Goal: Task Accomplishment & Management: Manage account settings

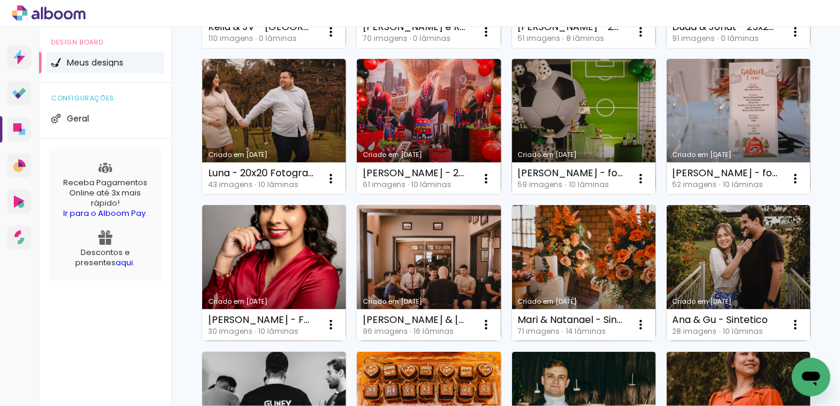
scroll to position [273, 0]
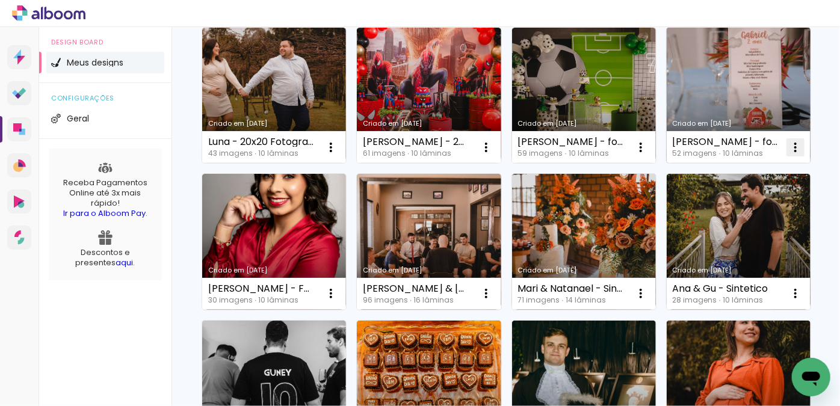
click at [788, 155] on iron-icon at bounding box center [795, 147] width 14 height 14
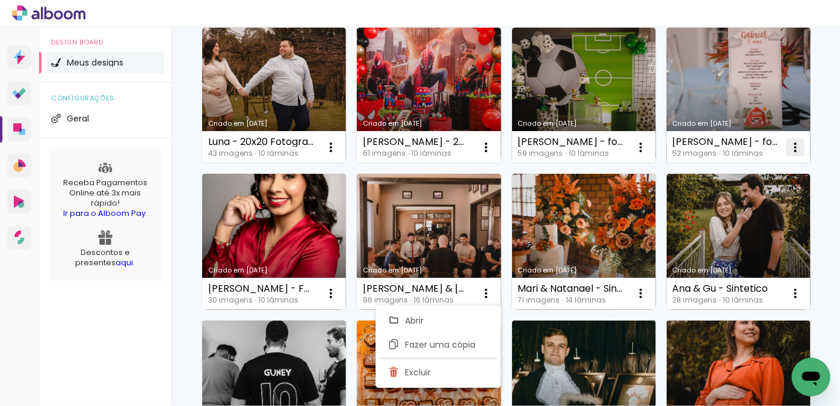
click at [788, 155] on iron-icon at bounding box center [795, 147] width 14 height 14
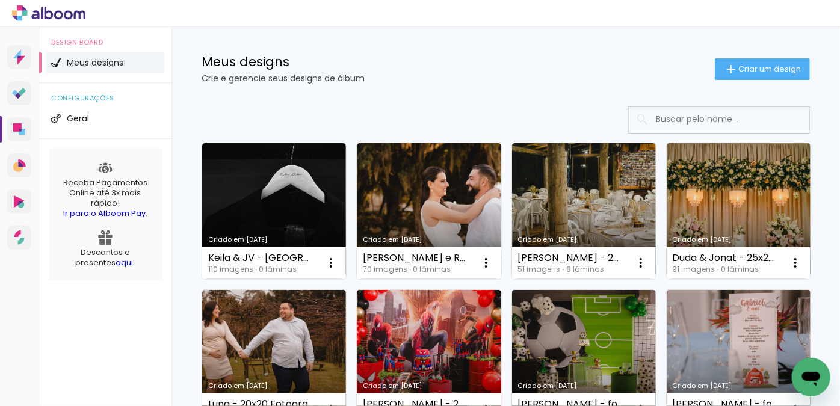
scroll to position [0, 0]
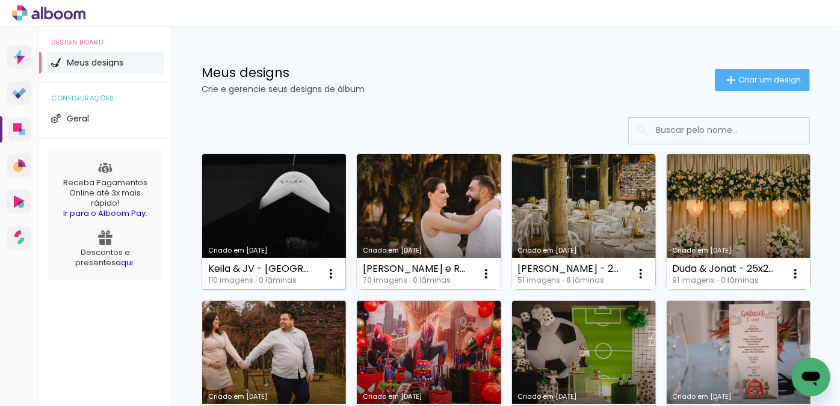
click at [288, 202] on link "Criado em [DATE]" at bounding box center [274, 222] width 144 height 136
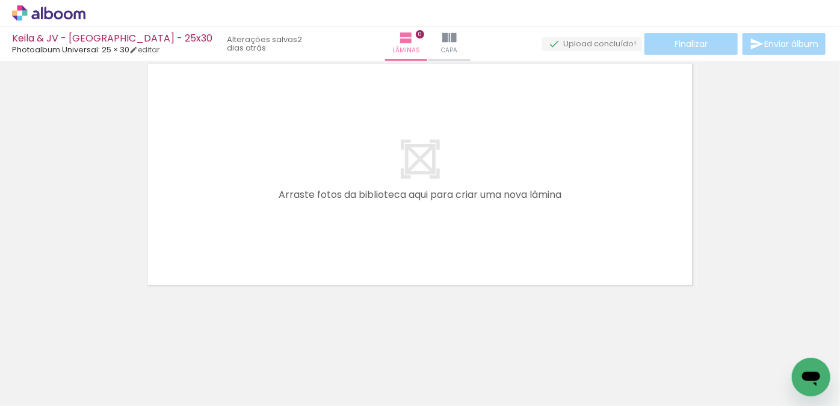
scroll to position [38, 0]
click at [52, 13] on icon at bounding box center [49, 13] width 9 height 13
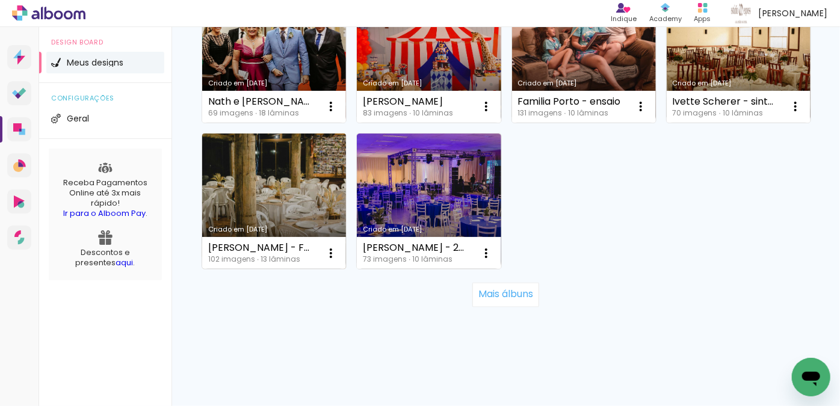
scroll to position [1192, 0]
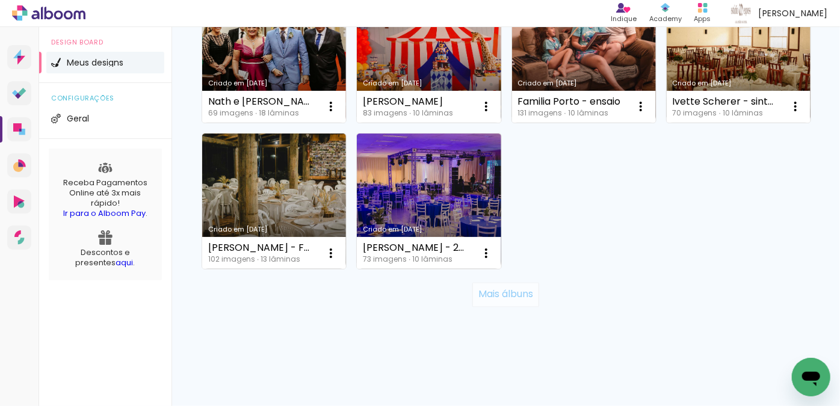
click at [0, 0] on slot "Mais álbuns" at bounding box center [0, 0] width 0 height 0
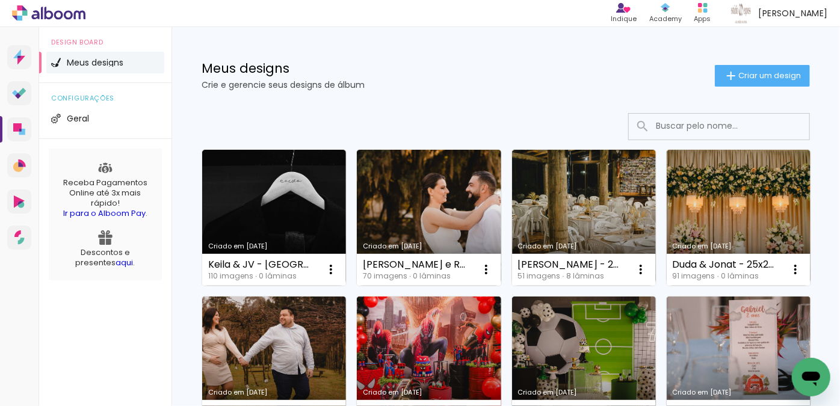
scroll to position [0, 0]
